Goal: Task Accomplishment & Management: Manage account settings

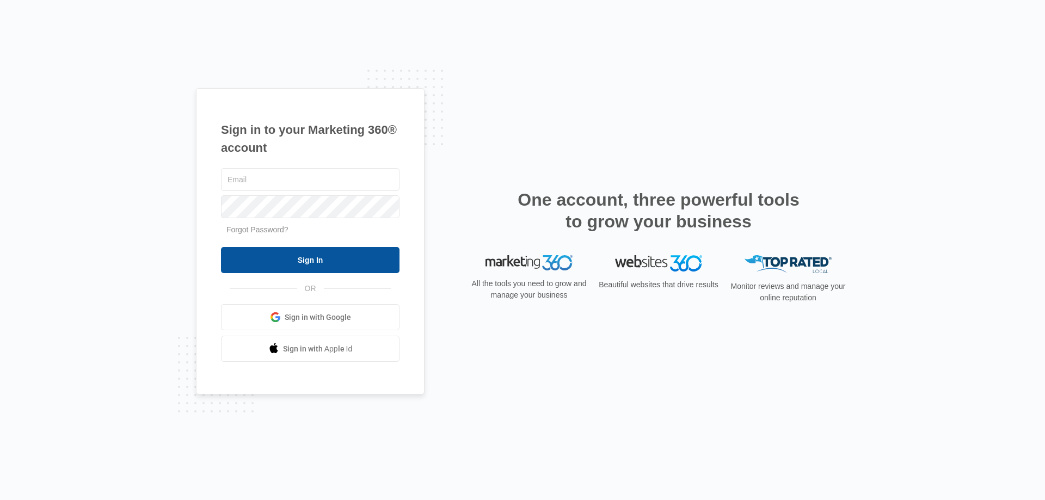
type input "[EMAIL_ADDRESS][DOMAIN_NAME]"
click at [315, 257] on input "Sign In" at bounding box center [310, 260] width 179 height 26
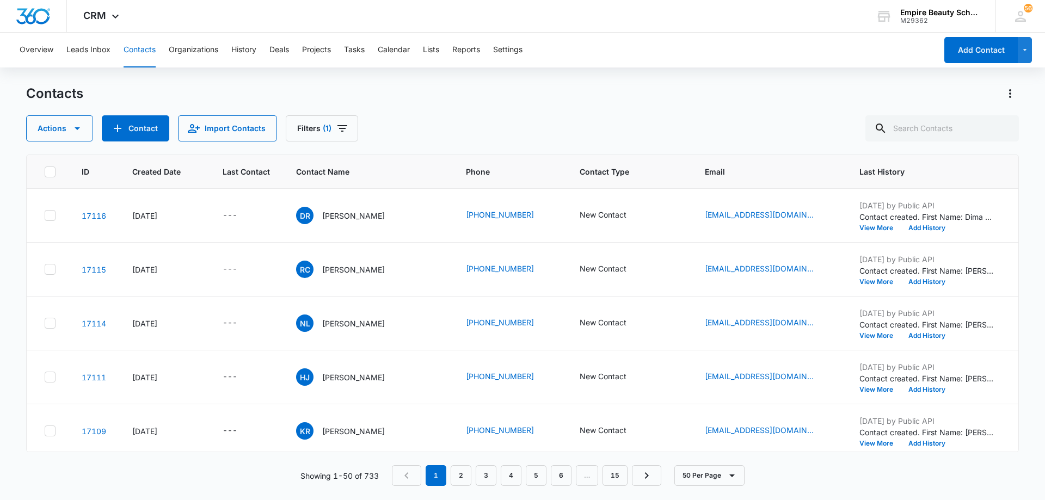
click at [442, 115] on div "Contacts Actions Contact Import Contacts Filters (1)" at bounding box center [522, 113] width 993 height 57
